Goal: Task Accomplishment & Management: Manage account settings

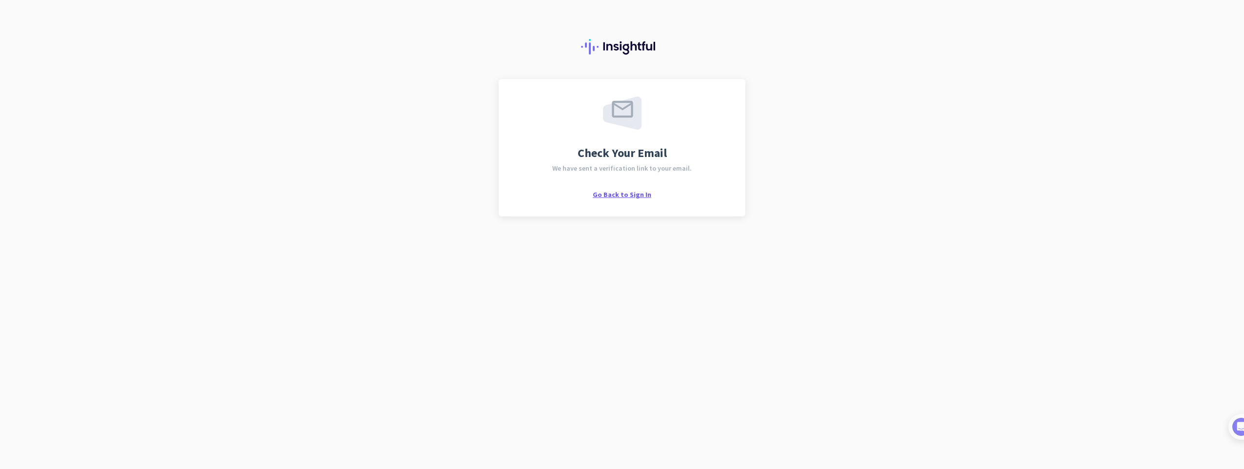
click at [626, 194] on span "Go Back to Sign In" at bounding box center [622, 194] width 58 height 9
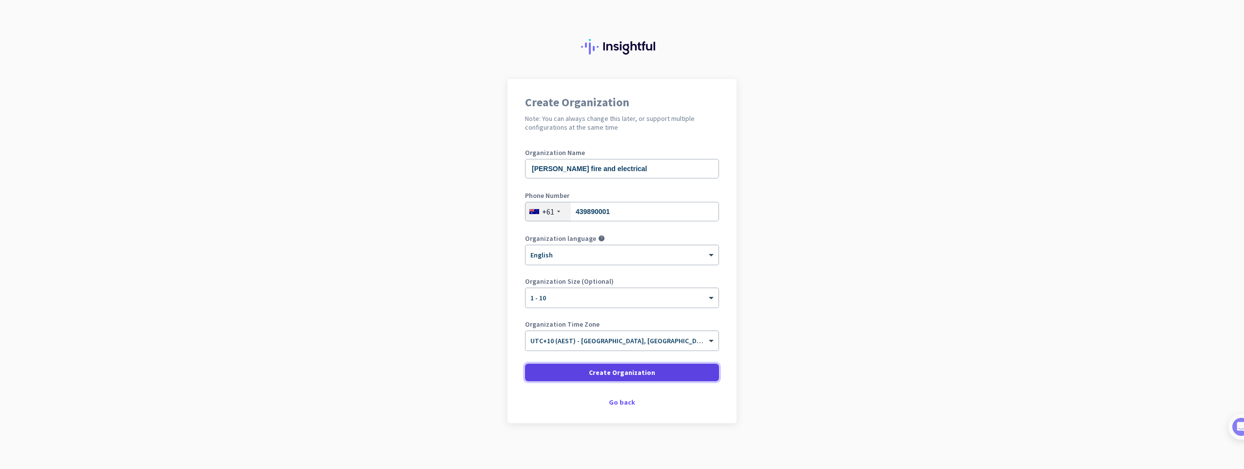
click at [625, 371] on span "Create Organization" at bounding box center [622, 373] width 66 height 10
click at [642, 376] on span "Create Organization" at bounding box center [622, 373] width 66 height 10
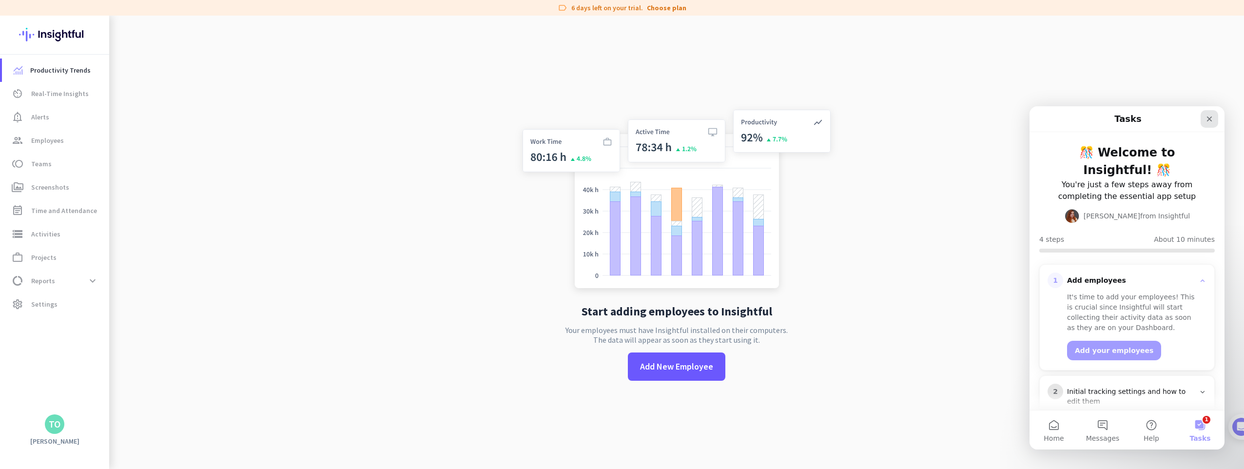
click at [1208, 121] on icon "Close" at bounding box center [1210, 119] width 8 height 8
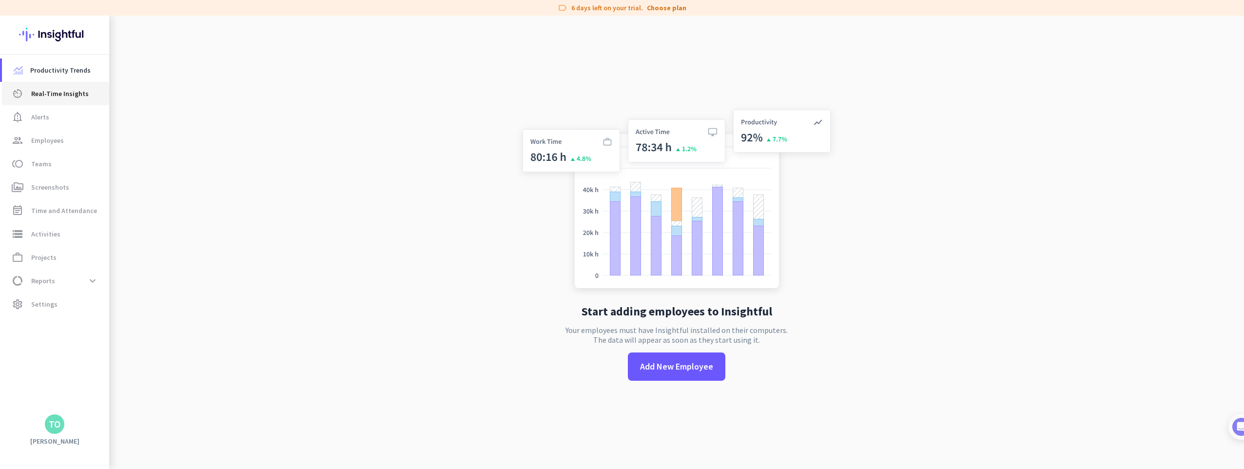
click at [53, 95] on span "Real-Time Insights" at bounding box center [60, 94] width 58 height 12
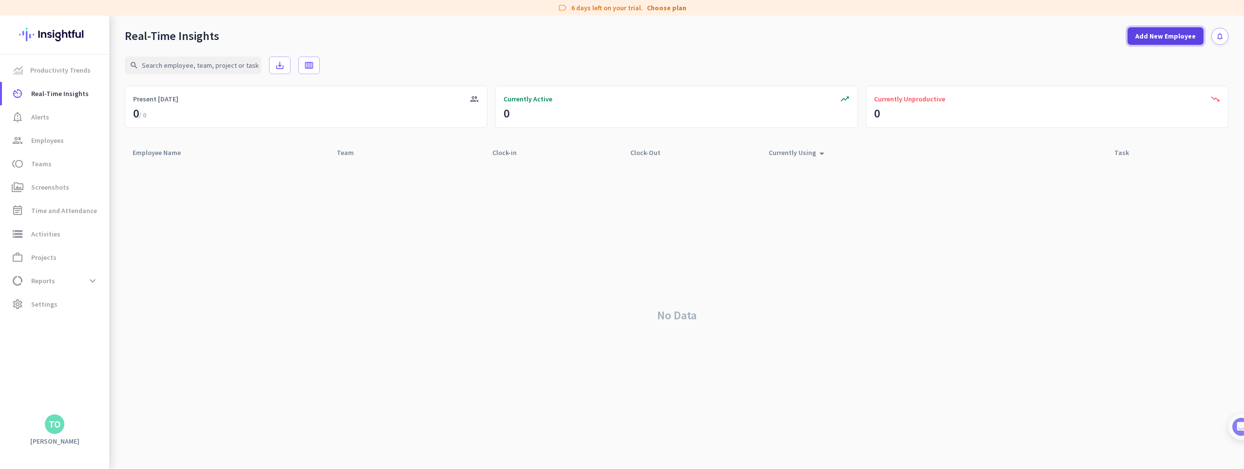
click at [1184, 35] on span "Add New Employee" at bounding box center [1165, 36] width 60 height 10
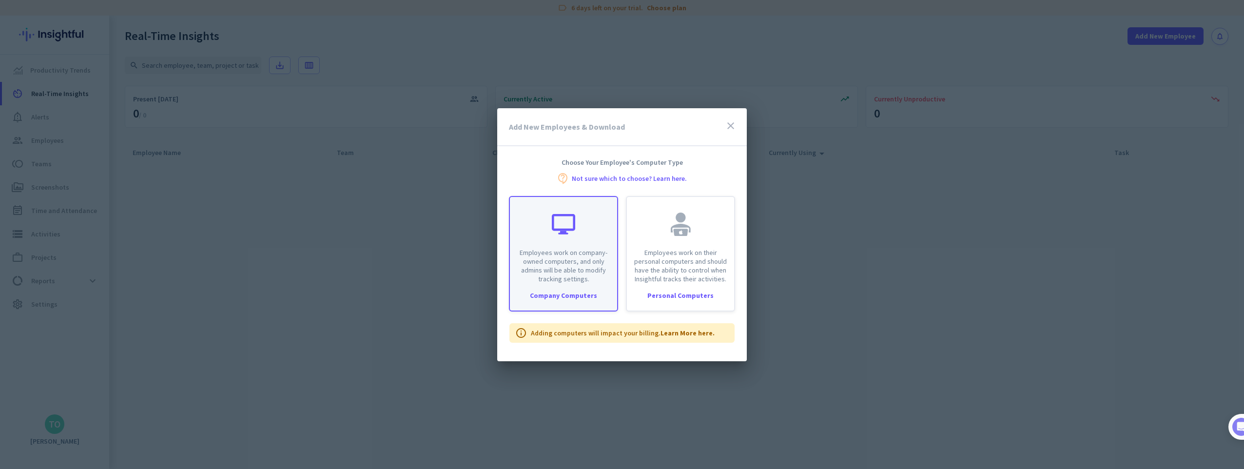
click at [574, 293] on div "Company Computers" at bounding box center [563, 295] width 107 height 7
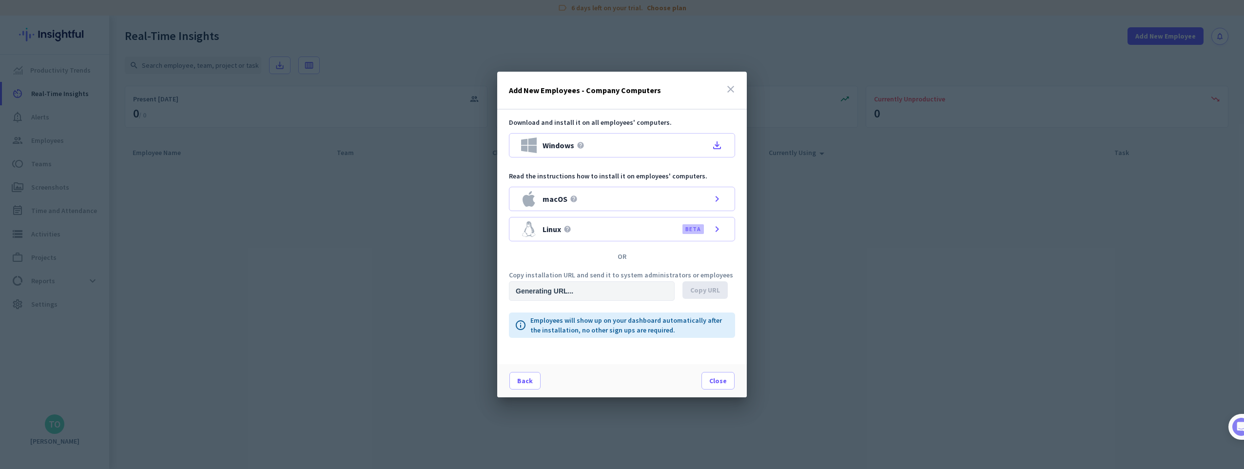
type input "[URL][DOMAIN_NAME]"
click at [728, 91] on icon "close" at bounding box center [731, 89] width 12 height 12
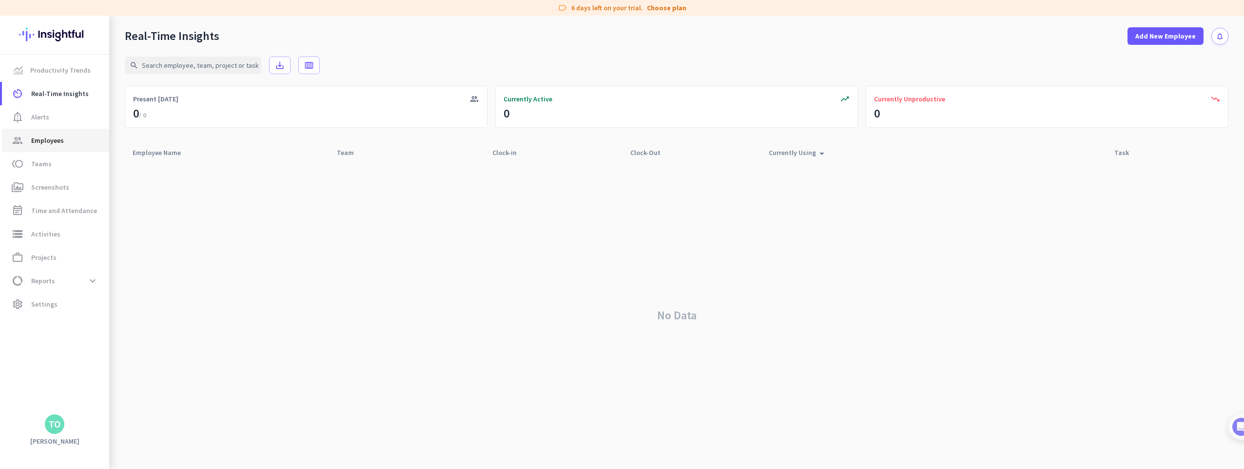
click at [50, 140] on span "Employees" at bounding box center [47, 141] width 33 height 12
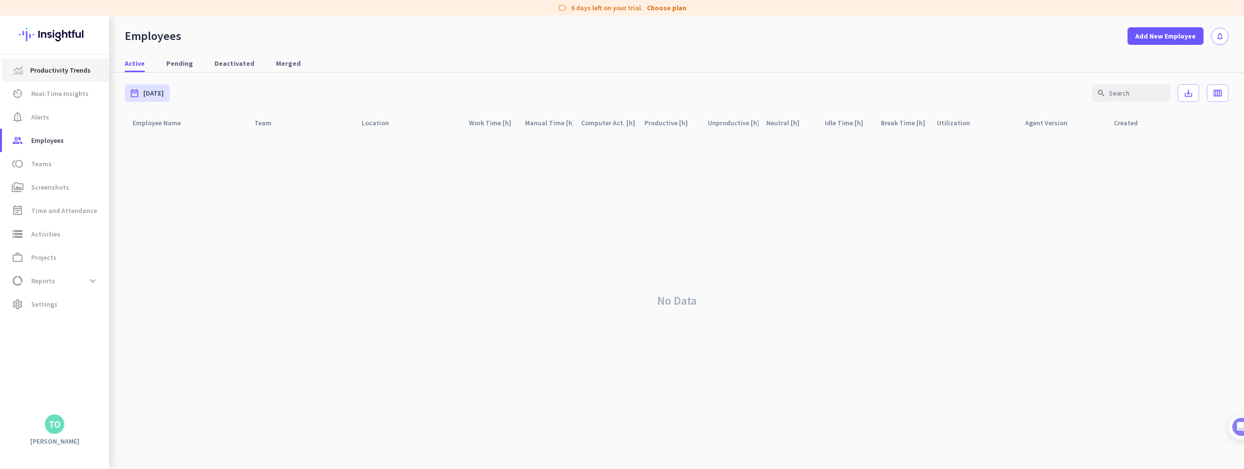
click at [67, 75] on span "Productivity Trends" at bounding box center [60, 70] width 60 height 12
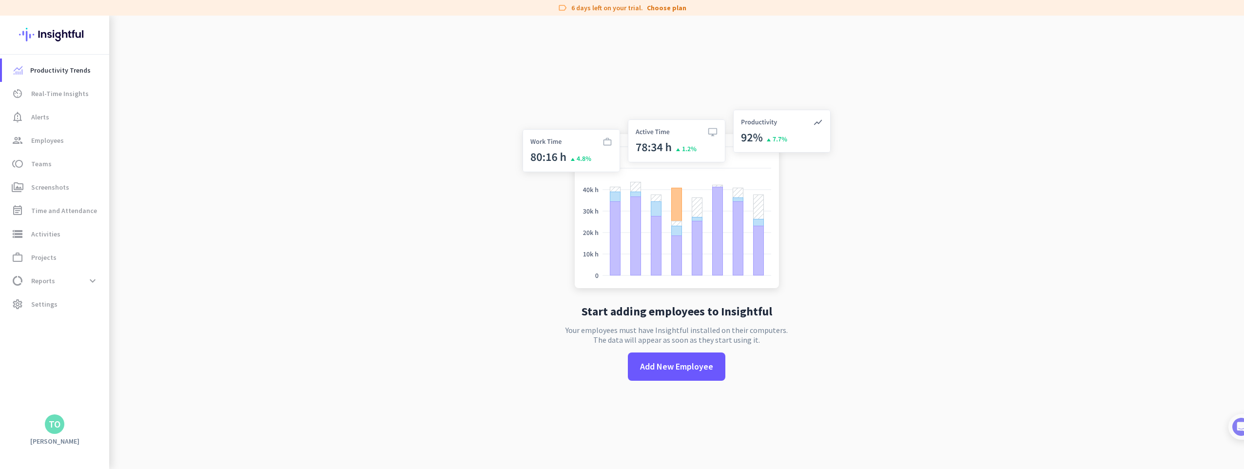
drag, startPoint x: 66, startPoint y: 427, endPoint x: 332, endPoint y: 383, distance: 270.2
click at [332, 383] on app-no-employees "Start adding employees to Insightful Your employees must have Insightful instal…" at bounding box center [676, 250] width 1135 height 469
click at [710, 357] on span at bounding box center [676, 366] width 97 height 23
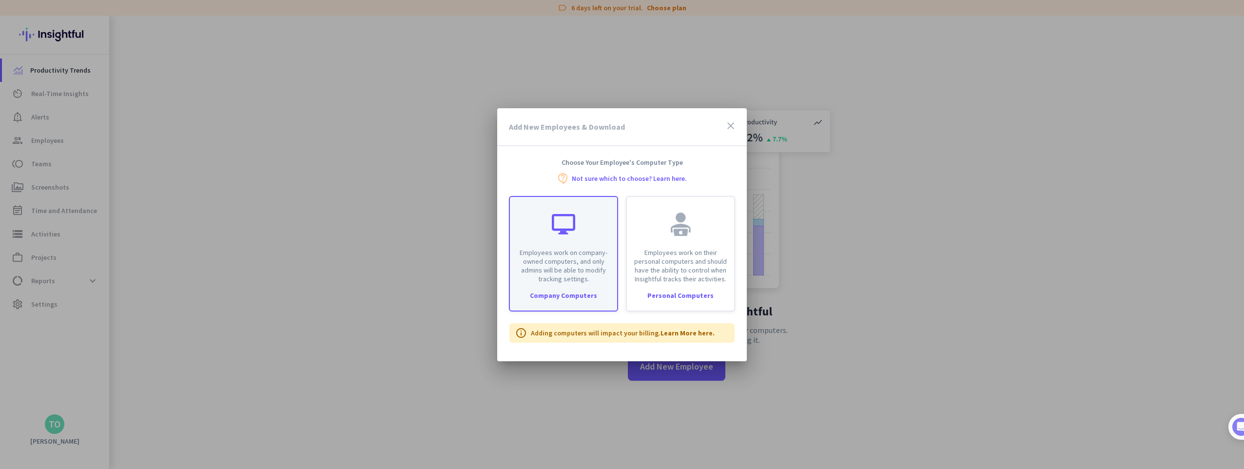
click at [564, 295] on div "Company Computers" at bounding box center [563, 295] width 107 height 7
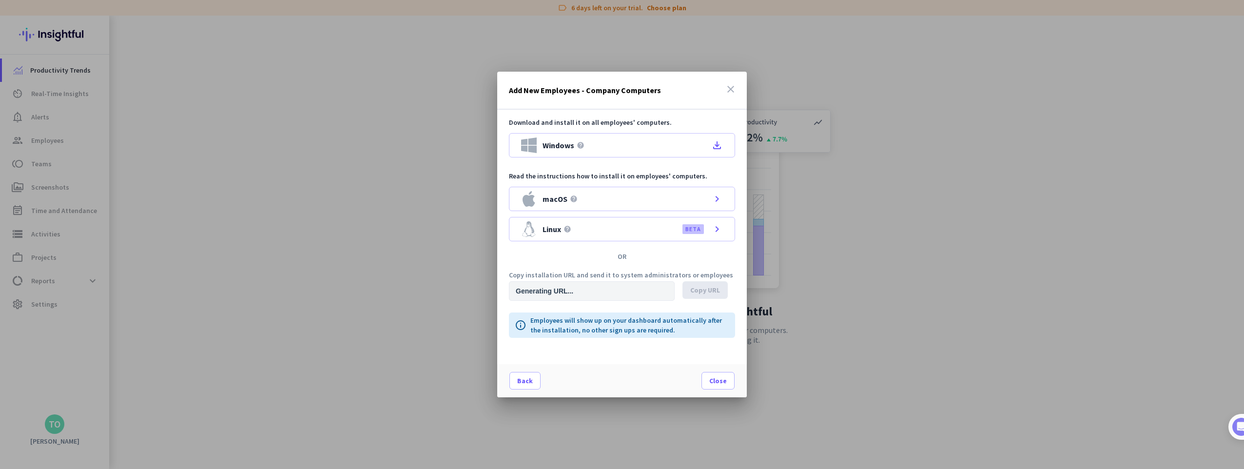
type input "[URL][DOMAIN_NAME]"
click at [715, 149] on icon "file_download" at bounding box center [717, 145] width 12 height 12
click at [735, 84] on icon "close" at bounding box center [731, 89] width 12 height 12
